Goal: Complete application form

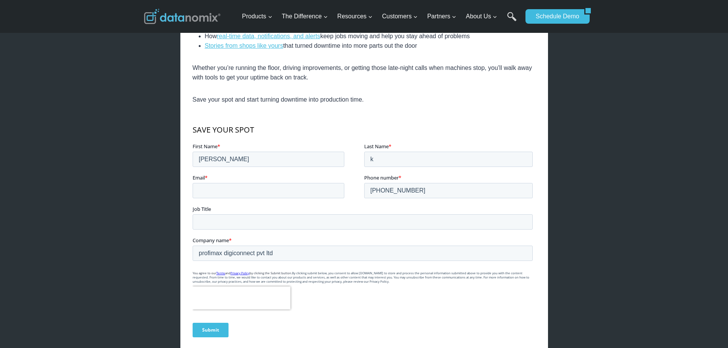
click at [309, 262] on fieldset "Company name * profimax digiconnect pvt ltd" at bounding box center [363, 251] width 343 height 31
click at [457, 258] on input "profimax digiconnect pvt ltd" at bounding box center [362, 252] width 340 height 15
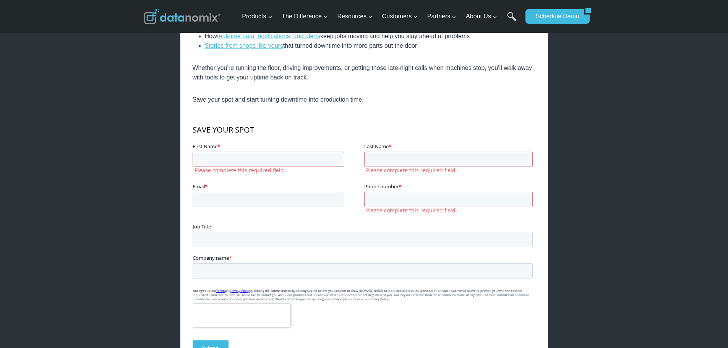
click at [262, 164] on input "First Name *" at bounding box center [268, 158] width 152 height 15
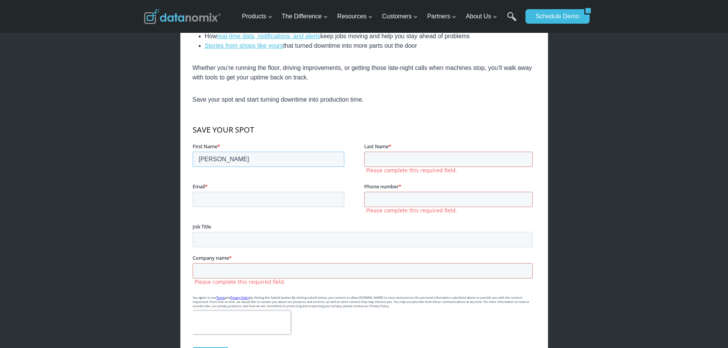
type input "[PERSON_NAME]"
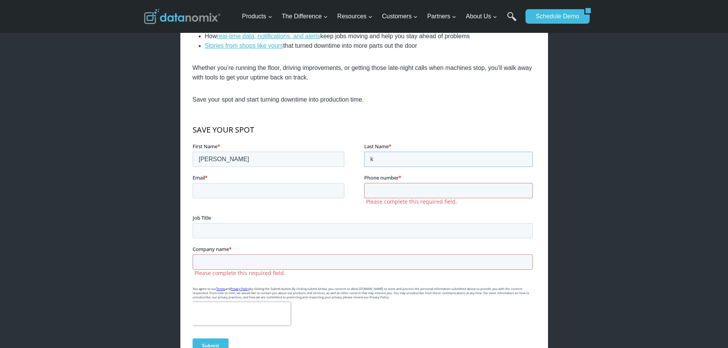
type input "k"
type input "[EMAIL_ADDRESS][DOMAIN_NAME]"
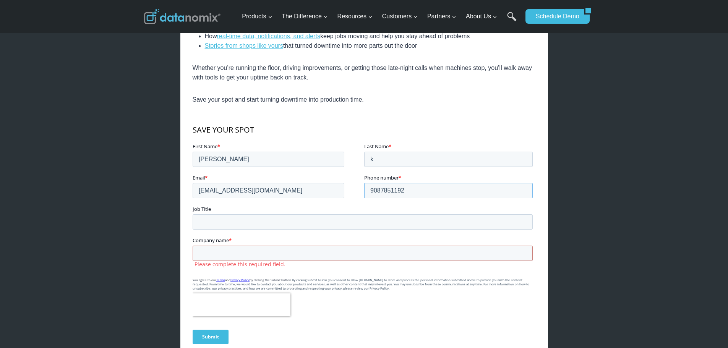
type input "9087851192"
type input "student"
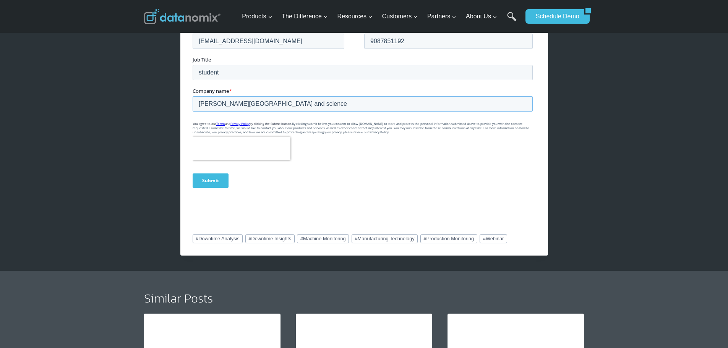
scroll to position [535, 0]
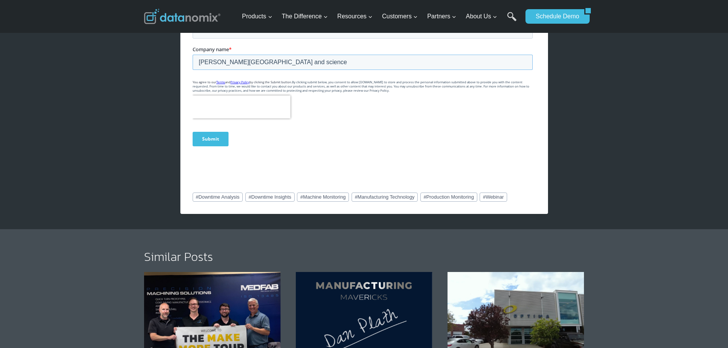
type input "[PERSON_NAME][GEOGRAPHIC_DATA] and science"
click at [218, 143] on input "Submit" at bounding box center [210, 139] width 36 height 15
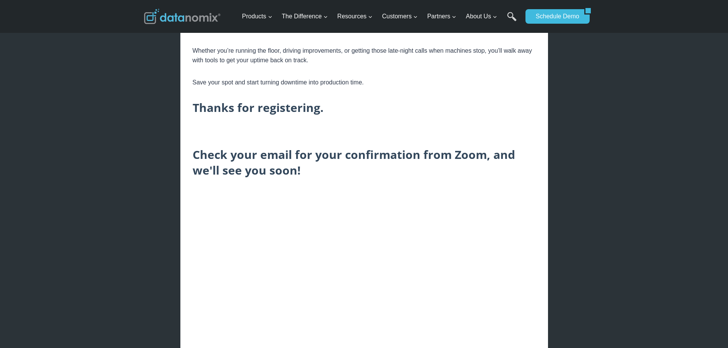
scroll to position [344, 0]
